Goal: Transaction & Acquisition: Purchase product/service

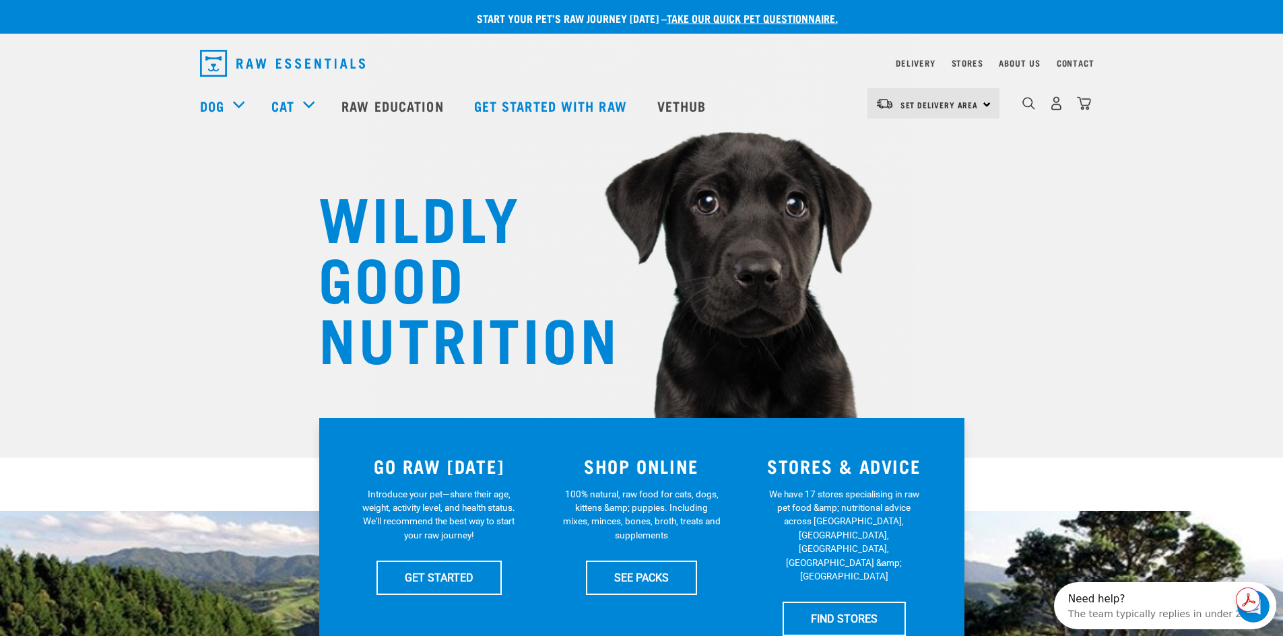
scroll to position [67, 0]
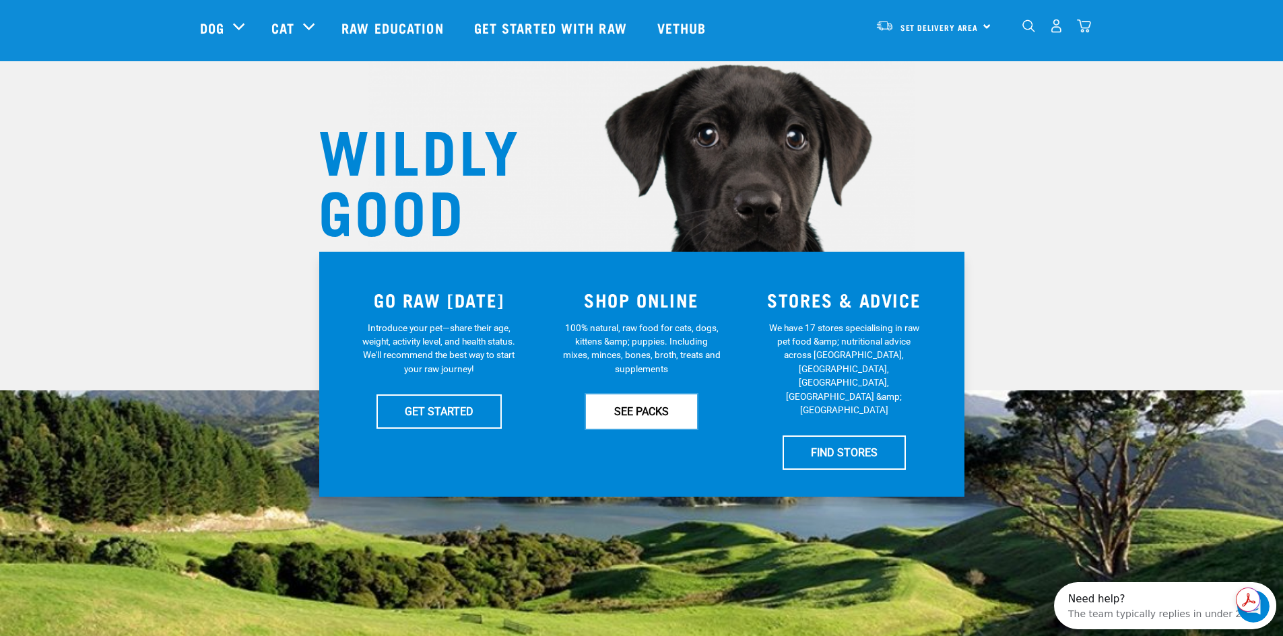
click at [624, 408] on link "SEE PACKS" at bounding box center [641, 412] width 111 height 34
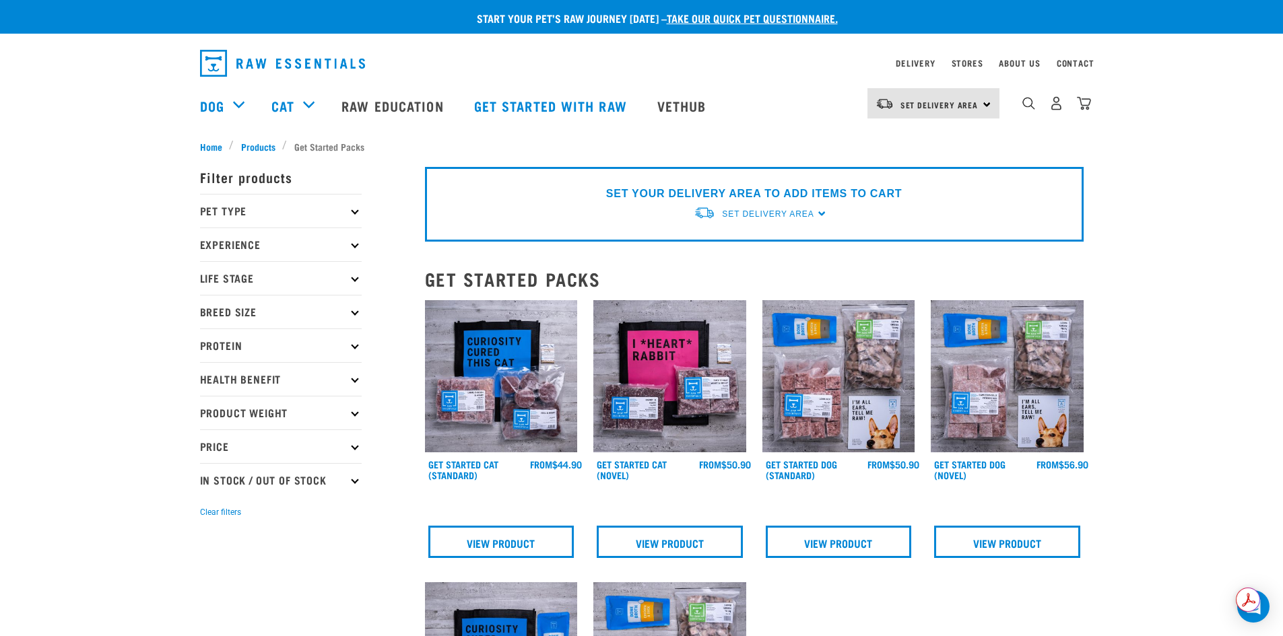
click at [354, 413] on icon at bounding box center [354, 412] width 7 height 7
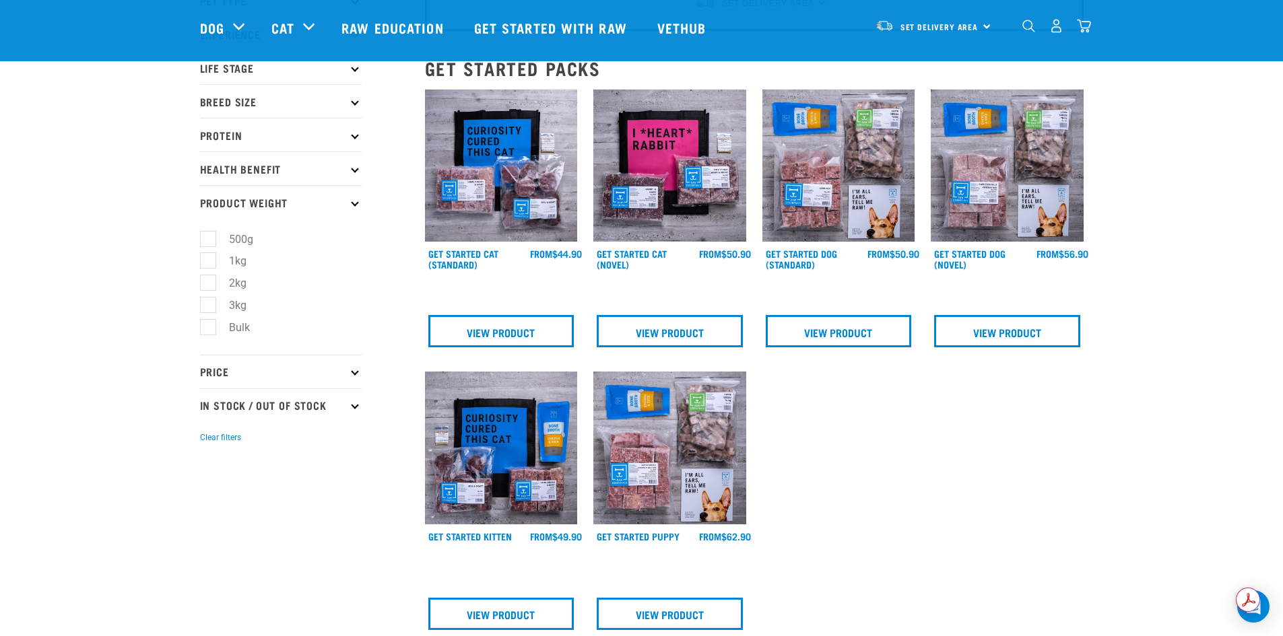
scroll to position [135, 0]
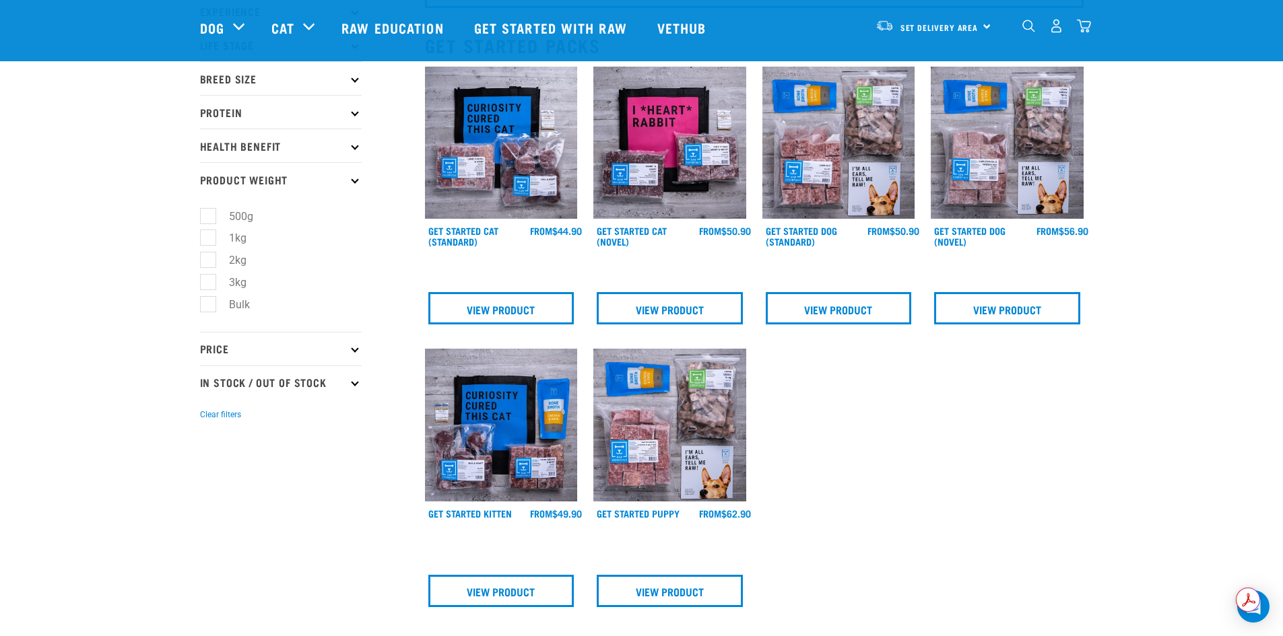
click at [207, 308] on label "Bulk" at bounding box center [231, 304] width 48 height 17
click at [207, 306] on input "Bulk" at bounding box center [204, 302] width 9 height 9
checkbox input "true"
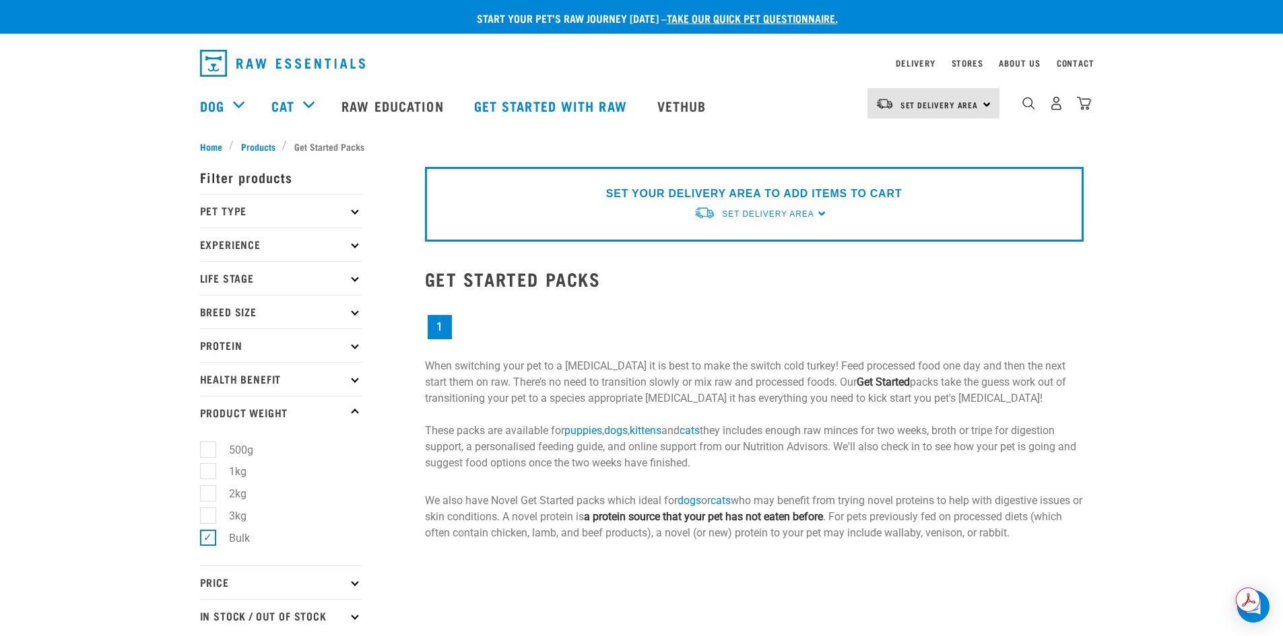
click at [904, 556] on div "SET YOUR DELIVERY AREA TO ADD ITEMS TO CART Set Delivery Area North Island Sout…" at bounding box center [754, 411] width 675 height 532
click at [774, 218] on span "Set Delivery Area" at bounding box center [768, 213] width 92 height 9
click at [771, 248] on link "[GEOGRAPHIC_DATA]" at bounding box center [761, 245] width 134 height 22
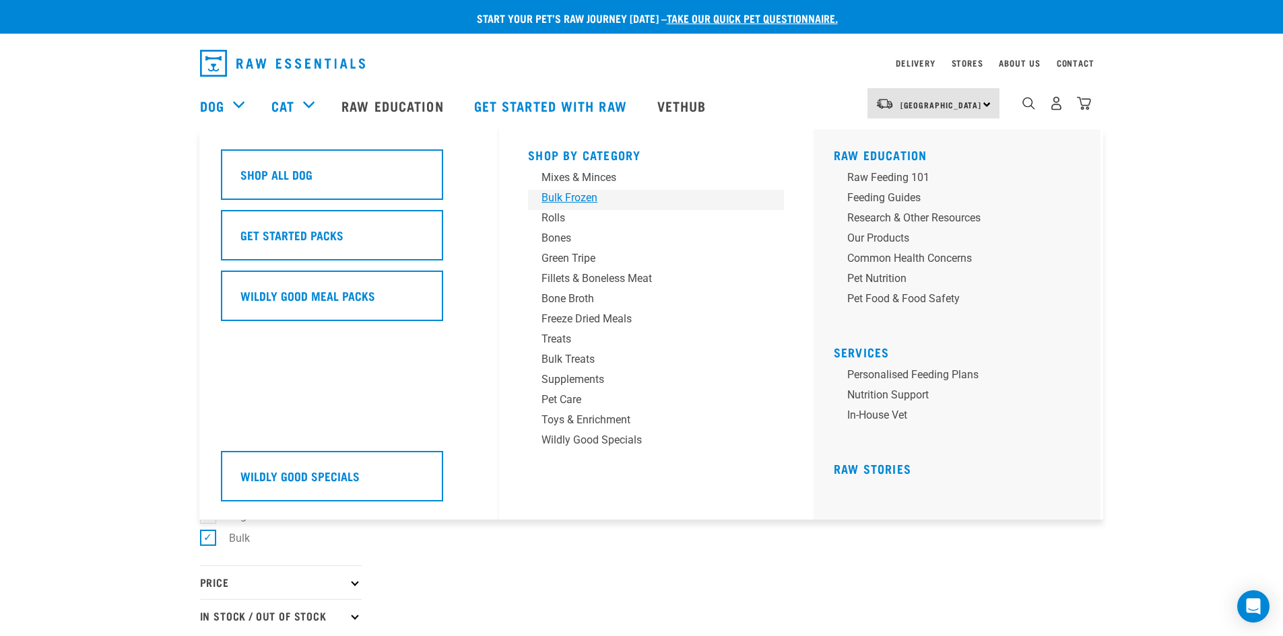
click at [576, 197] on div "Bulk Frozen" at bounding box center [646, 198] width 210 height 16
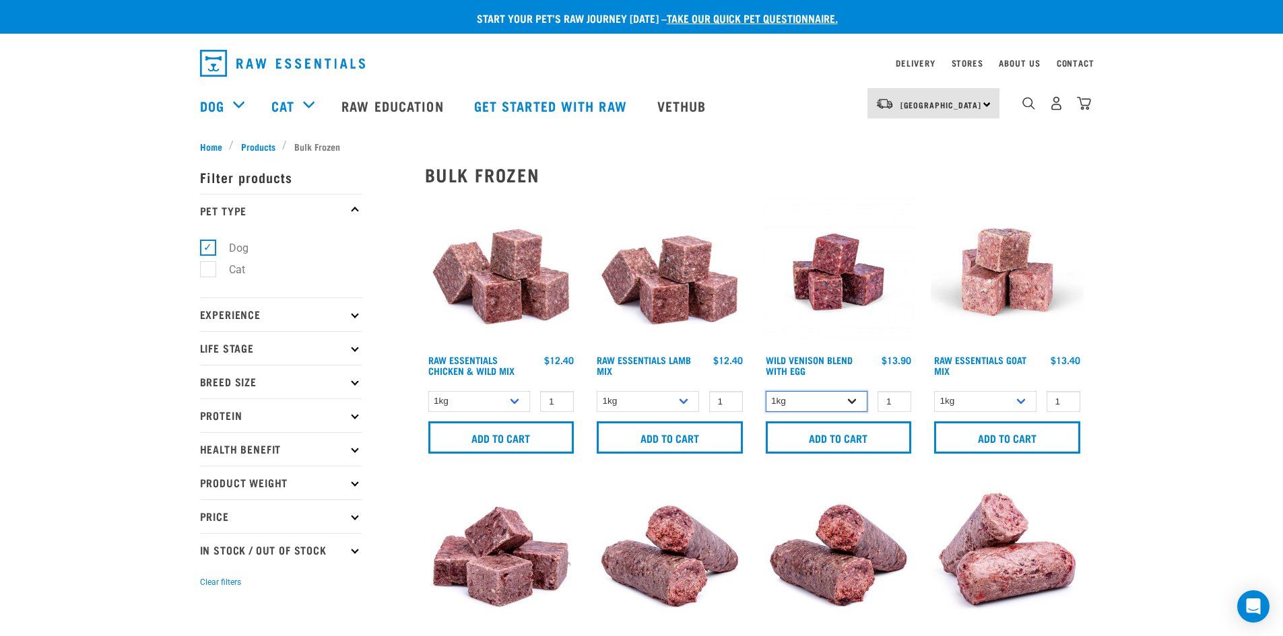
click at [844, 406] on select "1kg 3kg" at bounding box center [817, 401] width 102 height 21
click at [834, 255] on img at bounding box center [838, 272] width 153 height 153
